Goal: Information Seeking & Learning: Learn about a topic

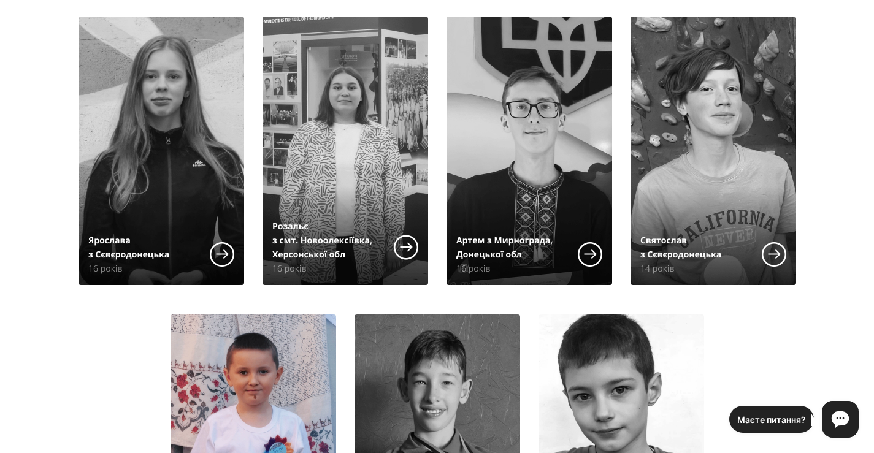
scroll to position [1350, 0]
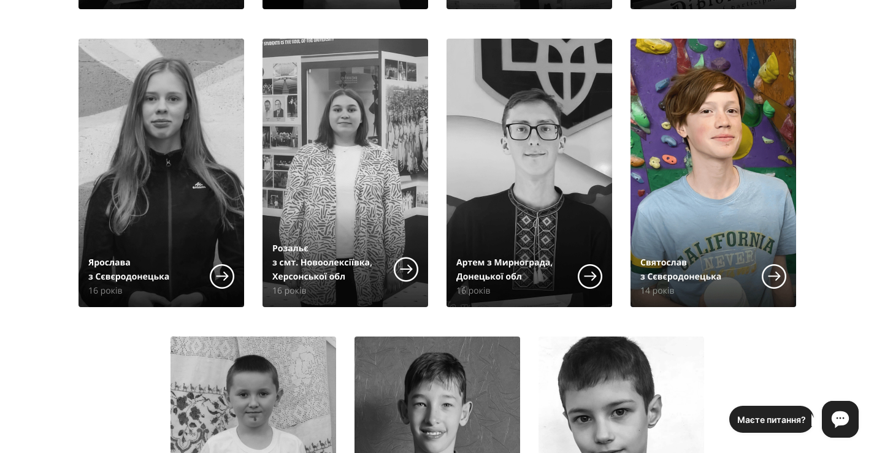
click at [725, 198] on img at bounding box center [714, 173] width 166 height 269
click at [777, 277] on img at bounding box center [714, 173] width 166 height 269
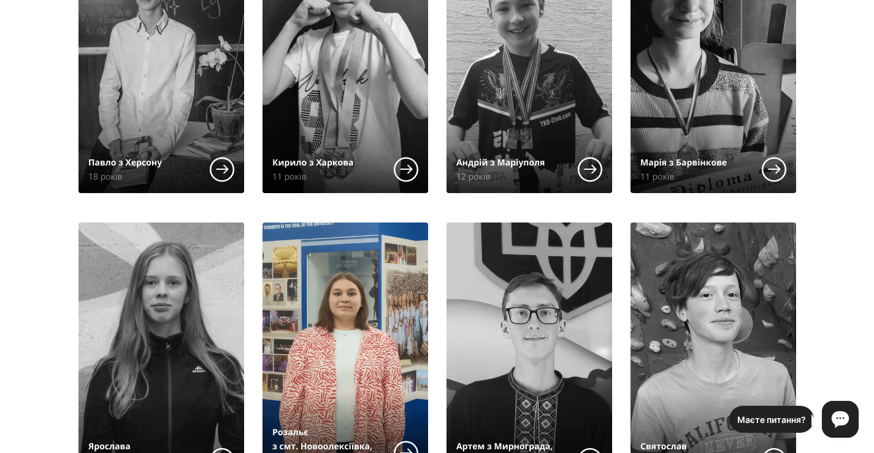
scroll to position [1104, 0]
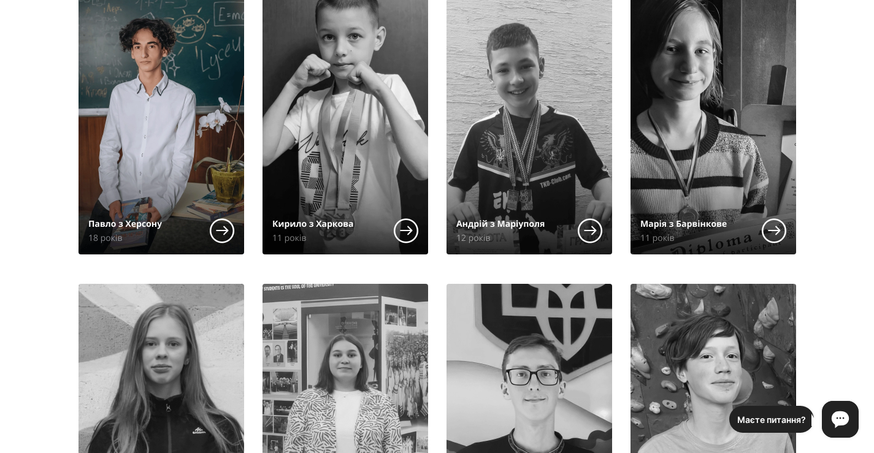
click at [225, 227] on img at bounding box center [162, 120] width 166 height 269
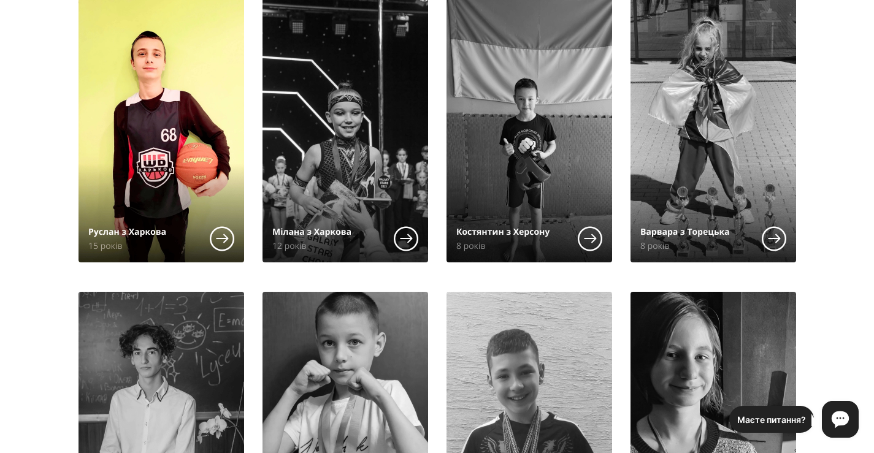
scroll to position [798, 0]
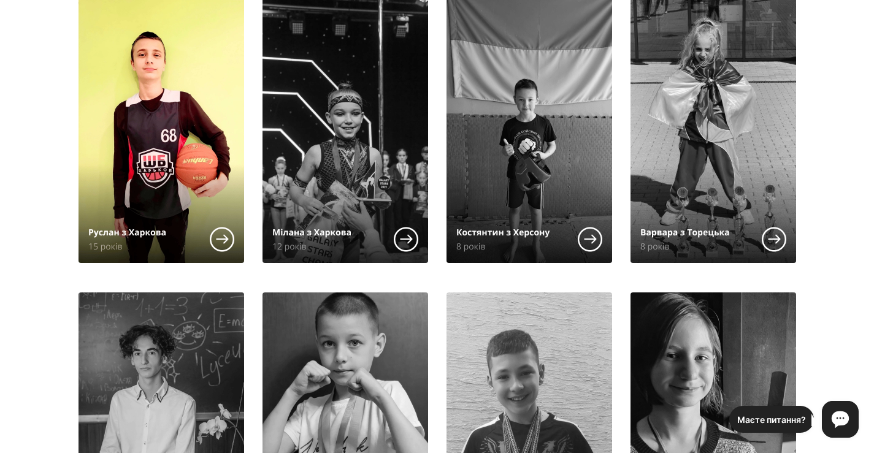
click at [157, 90] on img at bounding box center [162, 128] width 166 height 269
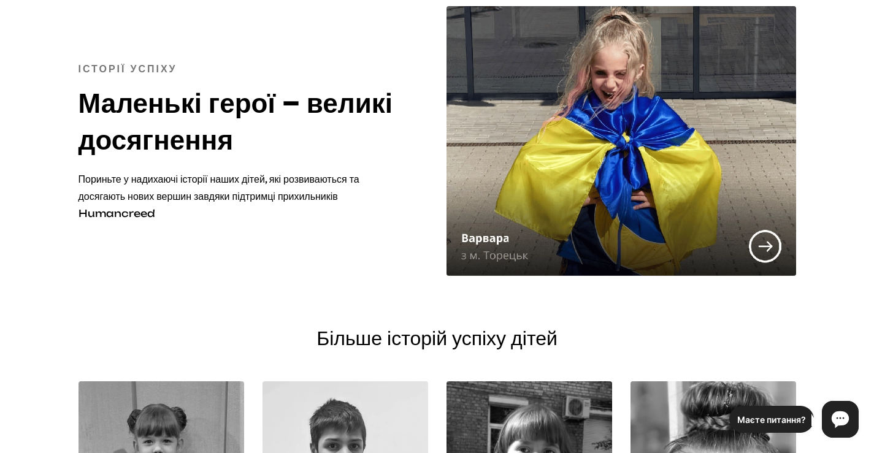
scroll to position [61, 0]
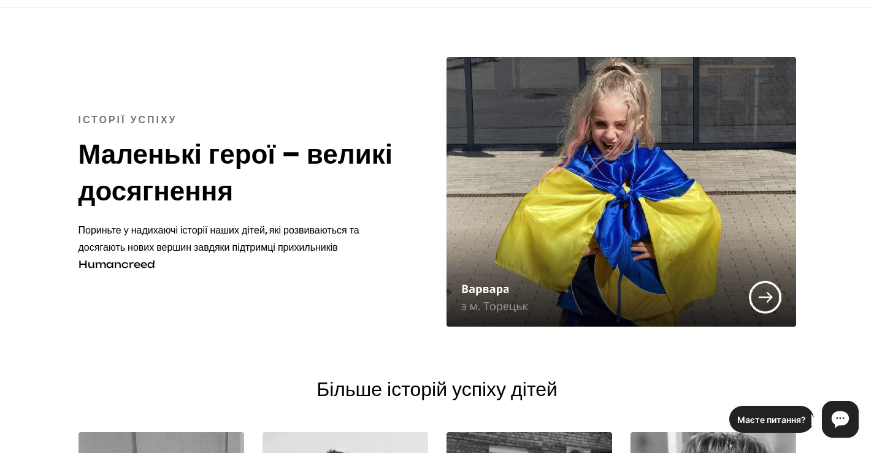
click at [771, 298] on img at bounding box center [622, 192] width 350 height 270
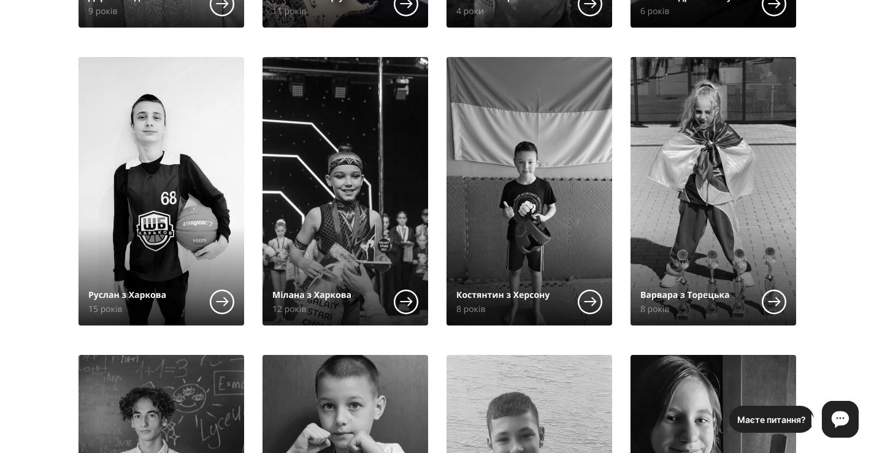
scroll to position [736, 0]
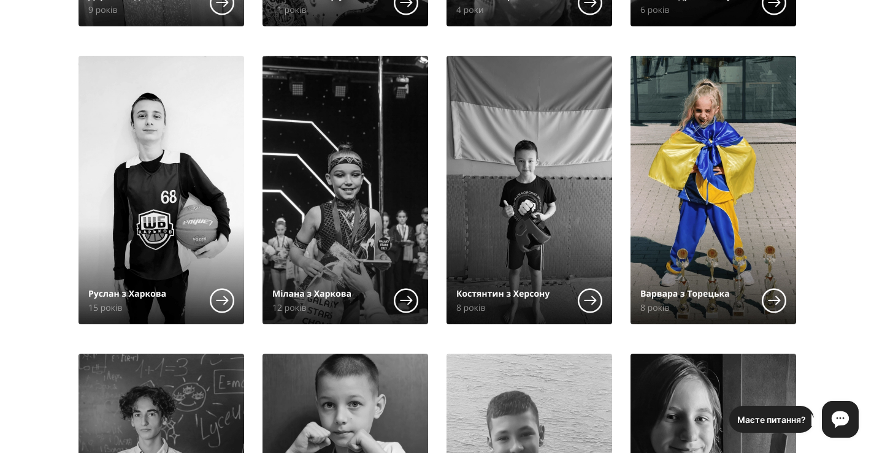
click at [775, 300] on img at bounding box center [714, 190] width 166 height 269
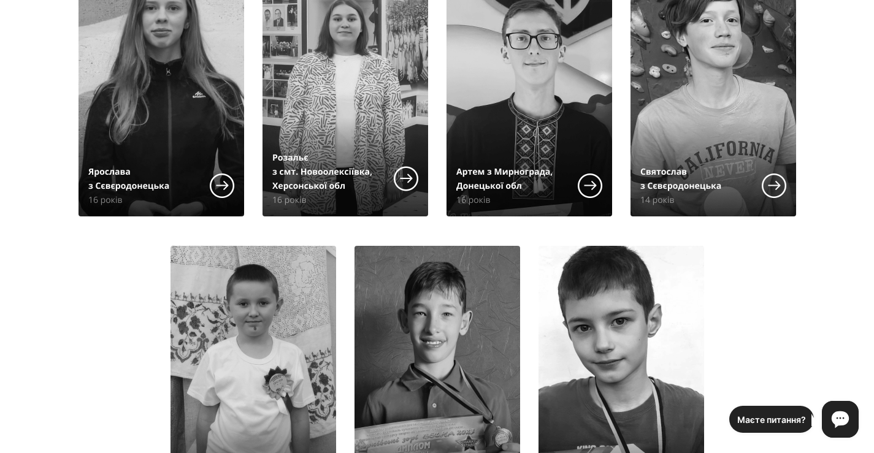
scroll to position [1472, 0]
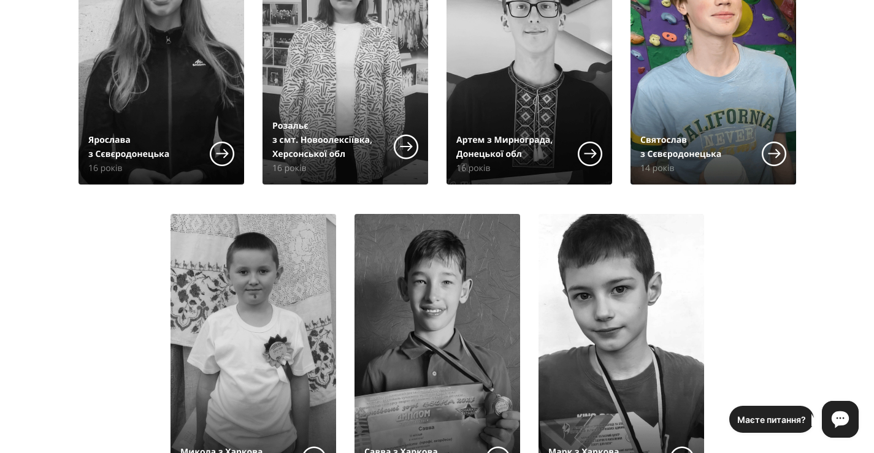
click at [774, 153] on img at bounding box center [714, 50] width 166 height 269
